Goal: Find specific page/section: Find specific page/section

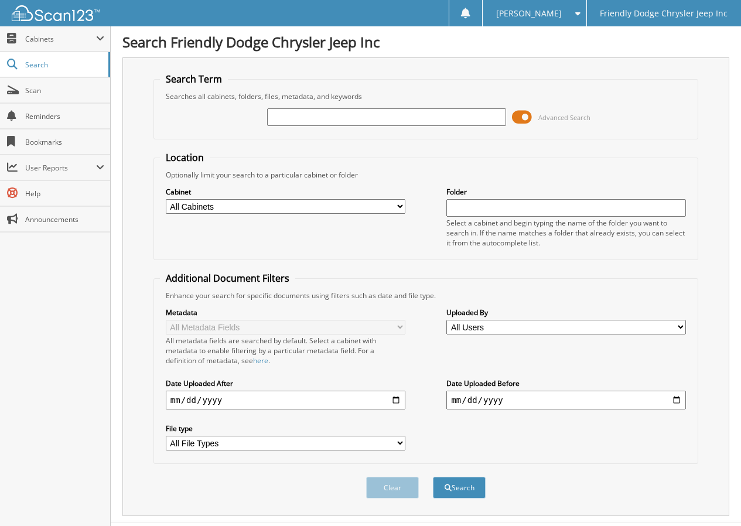
click at [318, 119] on input "text" at bounding box center [387, 117] width 240 height 18
type input "24524"
click at [433, 477] on button "Search" at bounding box center [459, 488] width 53 height 22
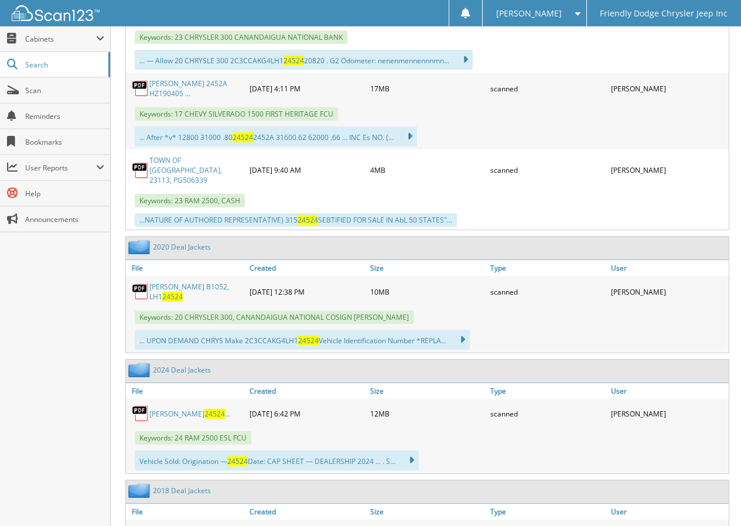
scroll to position [1406, 0]
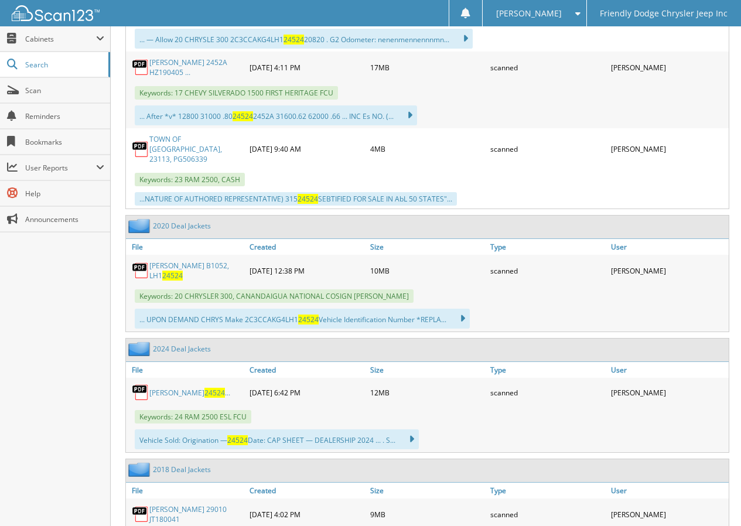
click at [196, 388] on link "[PERSON_NAME] 24524 ..." at bounding box center [189, 393] width 81 height 10
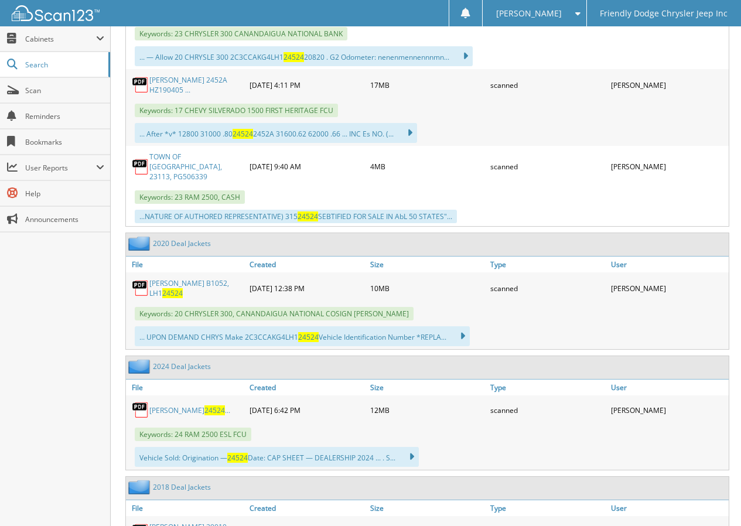
scroll to position [1523, 0]
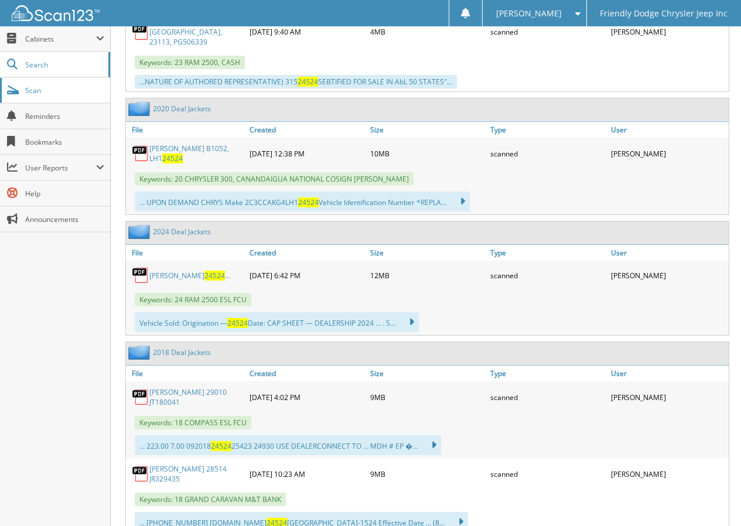
click at [45, 90] on span "Scan" at bounding box center [64, 91] width 79 height 10
